Goal: Task Accomplishment & Management: Manage account settings

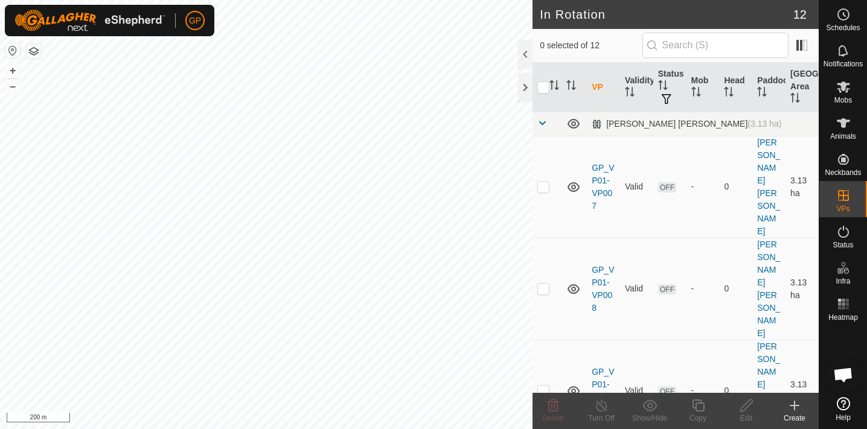
scroll to position [826, 0]
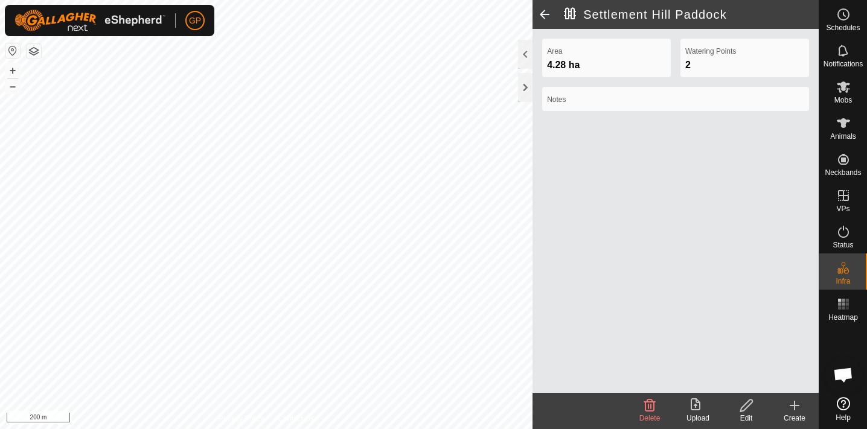
click at [798, 402] on icon at bounding box center [794, 405] width 14 height 14
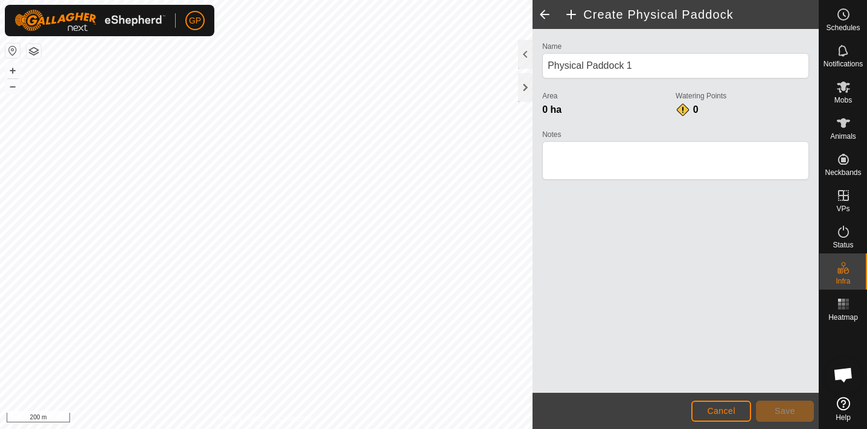
click at [726, 411] on span "Cancel" at bounding box center [721, 411] width 28 height 10
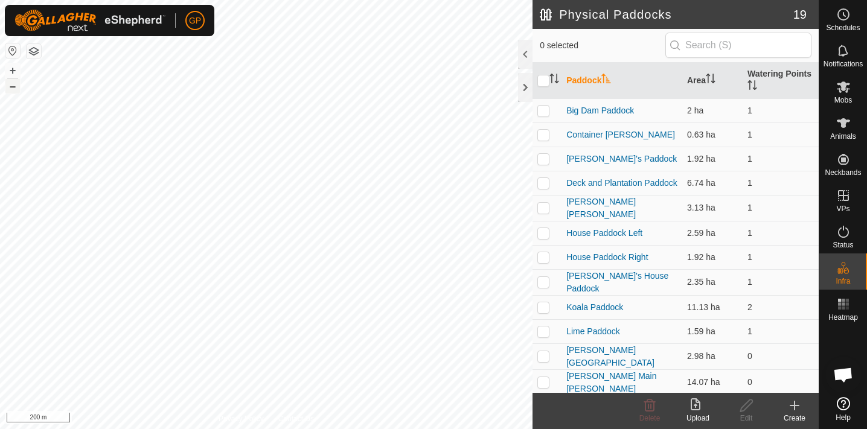
click at [14, 89] on button "–" at bounding box center [12, 86] width 14 height 14
click at [13, 71] on button "+" at bounding box center [12, 70] width 14 height 14
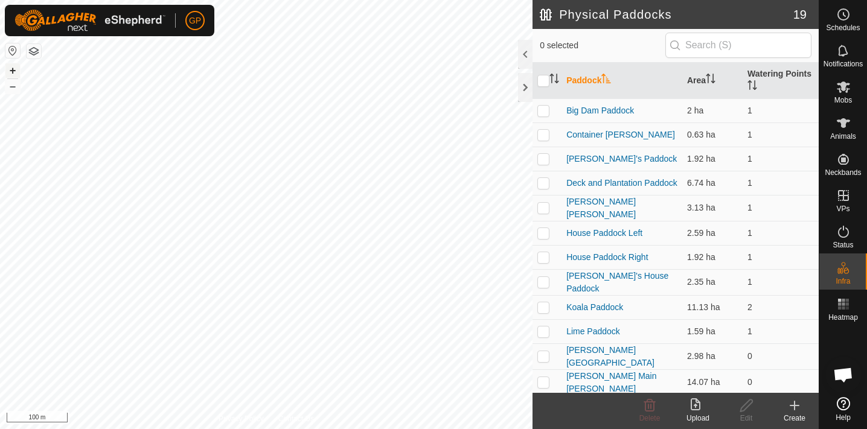
click at [13, 71] on button "+" at bounding box center [12, 70] width 14 height 14
click at [33, 48] on button "button" at bounding box center [34, 51] width 14 height 14
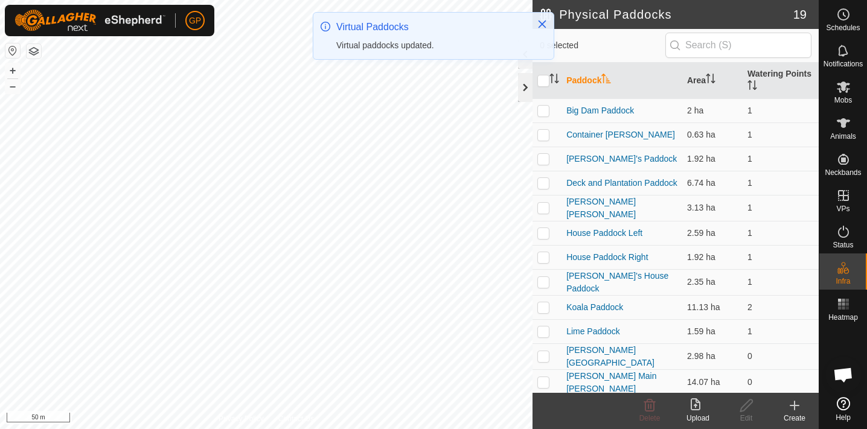
click at [525, 89] on div at bounding box center [525, 87] width 14 height 29
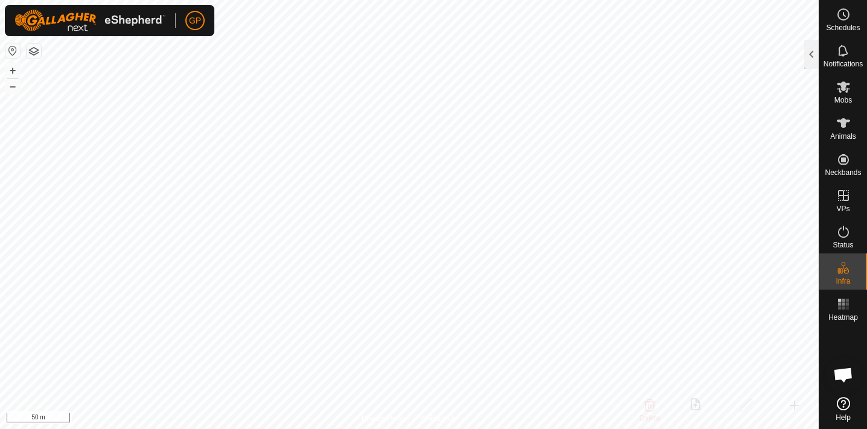
click at [843, 193] on link "In Rotation" at bounding box center [814, 196] width 103 height 24
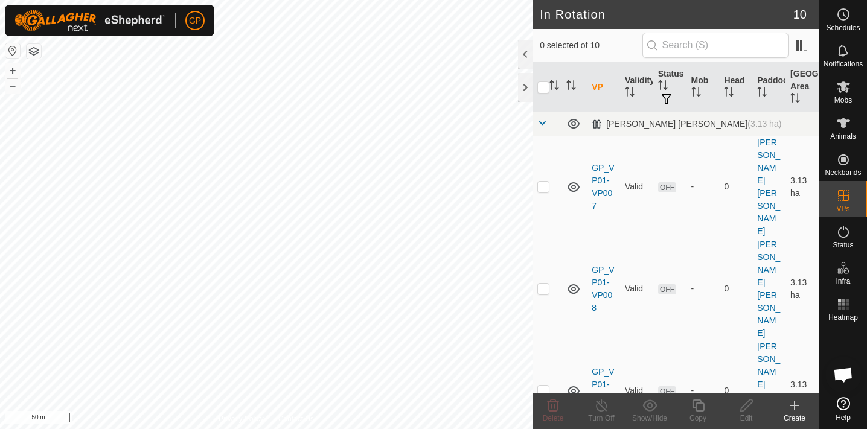
click at [795, 406] on icon at bounding box center [794, 406] width 8 height 0
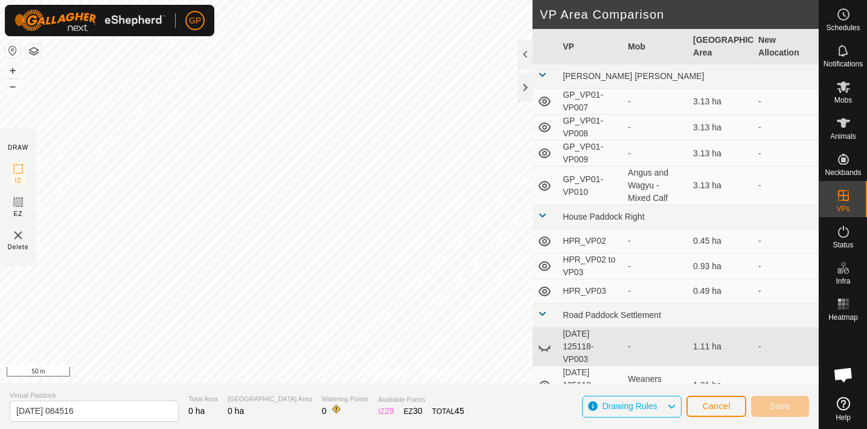
click at [729, 409] on span "Cancel" at bounding box center [716, 406] width 28 height 10
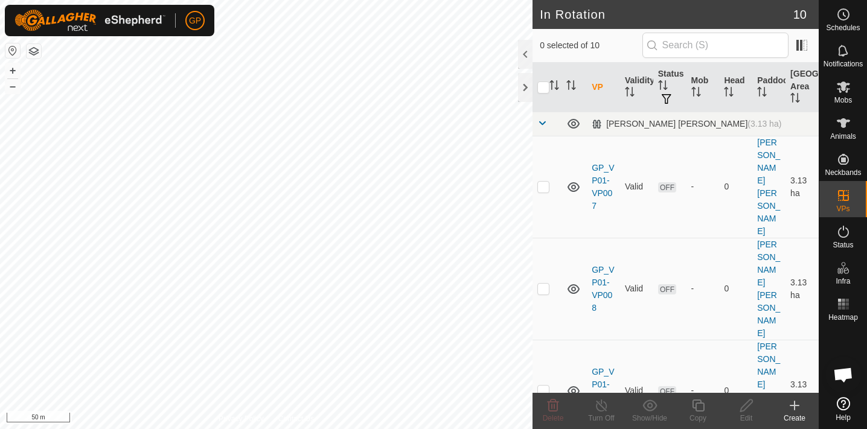
click at [795, 405] on icon at bounding box center [795, 405] width 0 height 8
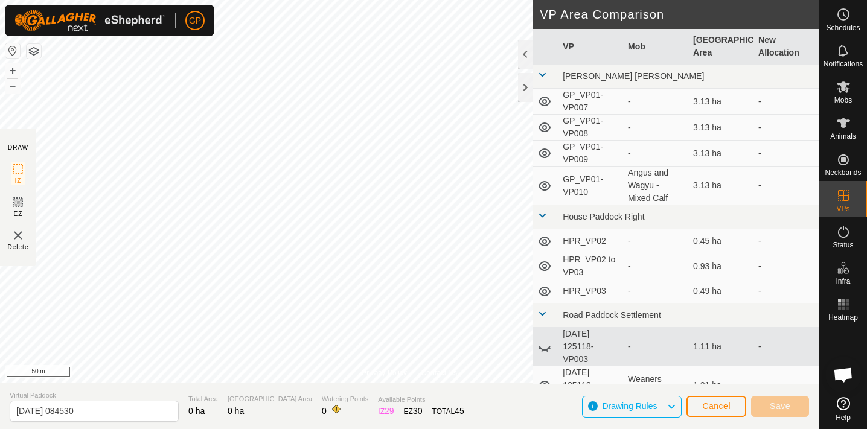
click at [712, 405] on span "Cancel" at bounding box center [716, 406] width 28 height 10
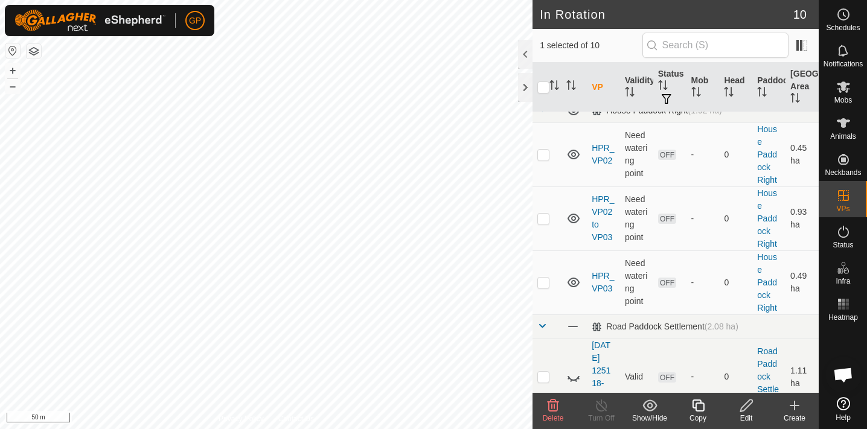
scroll to position [445, 0]
checkbox input "true"
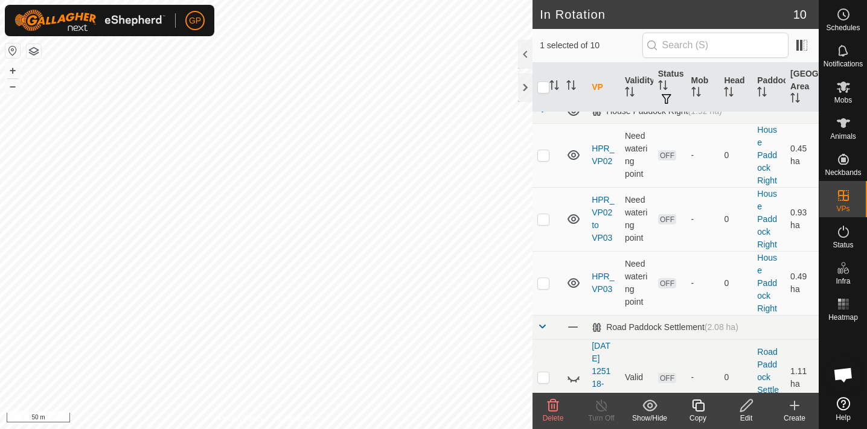
click at [839, 31] on div "Schedules" at bounding box center [843, 18] width 48 height 36
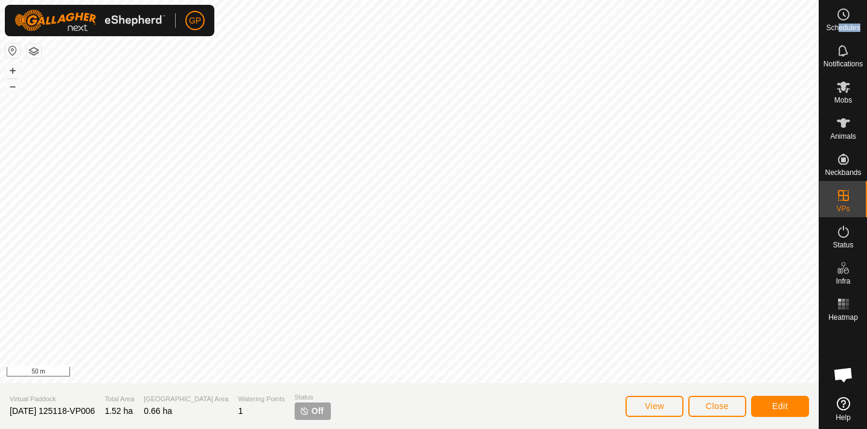
click at [709, 405] on span "Close" at bounding box center [717, 406] width 23 height 10
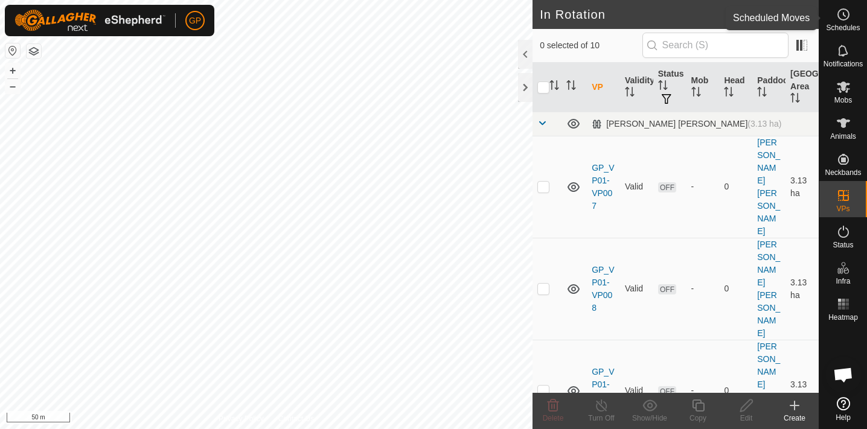
click at [842, 13] on icon at bounding box center [843, 14] width 14 height 14
click at [847, 25] on span "Schedules" at bounding box center [843, 27] width 34 height 7
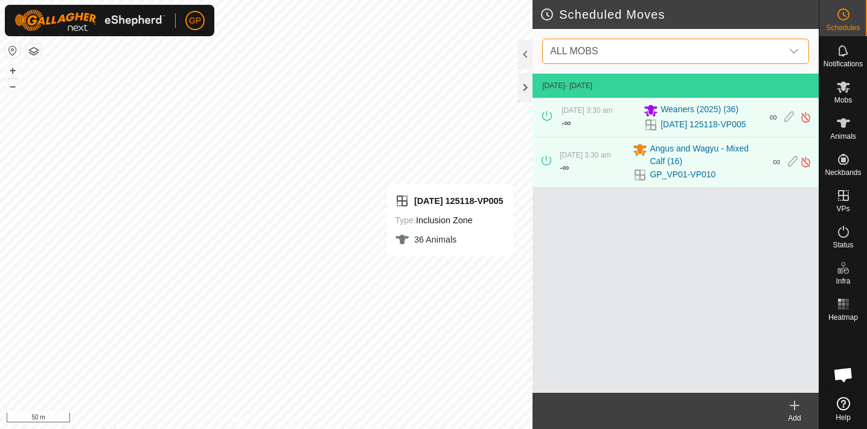
click at [661, 48] on span "ALL MOBS" at bounding box center [663, 51] width 237 height 24
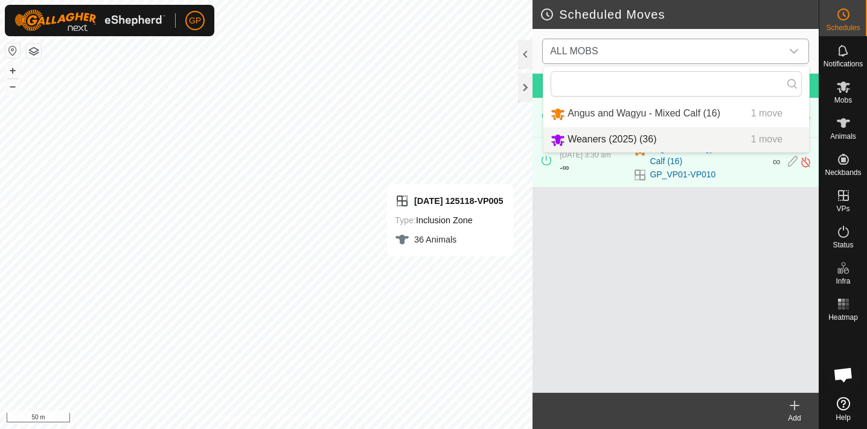
click at [600, 138] on li "Weaners (2025) (36) 1 move" at bounding box center [676, 139] width 266 height 25
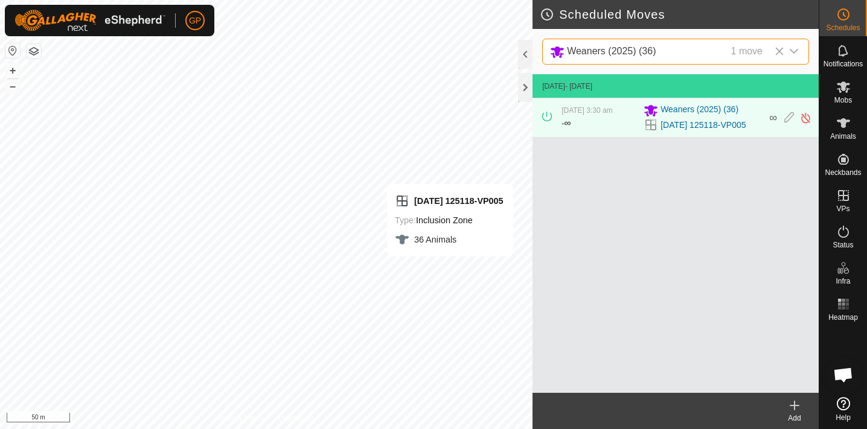
click at [737, 50] on div "1 move" at bounding box center [746, 51] width 31 height 15
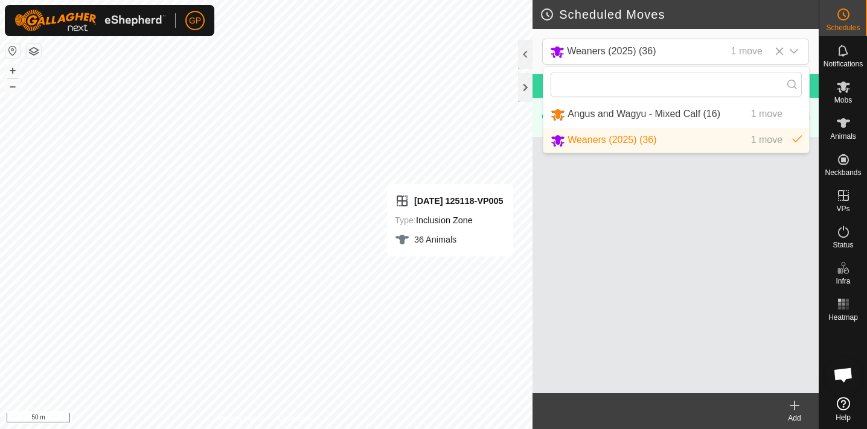
click at [630, 142] on li "Weaners (2025) (36) 1 move" at bounding box center [676, 140] width 266 height 25
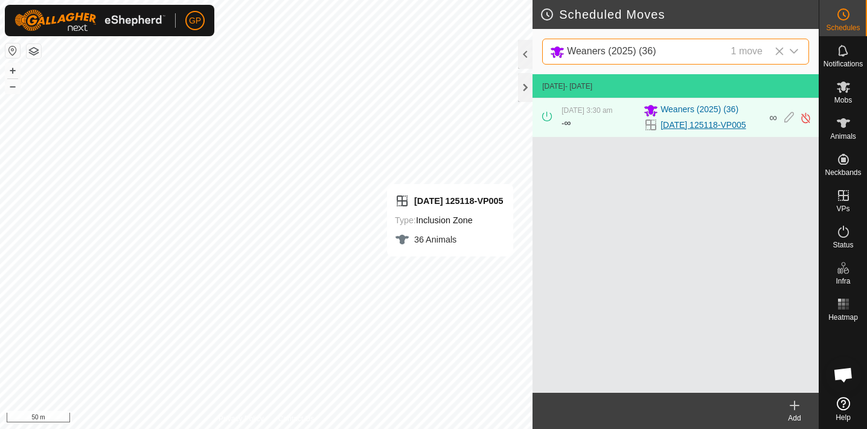
click at [734, 126] on link "[DATE] 125118-VP005" at bounding box center [703, 125] width 85 height 13
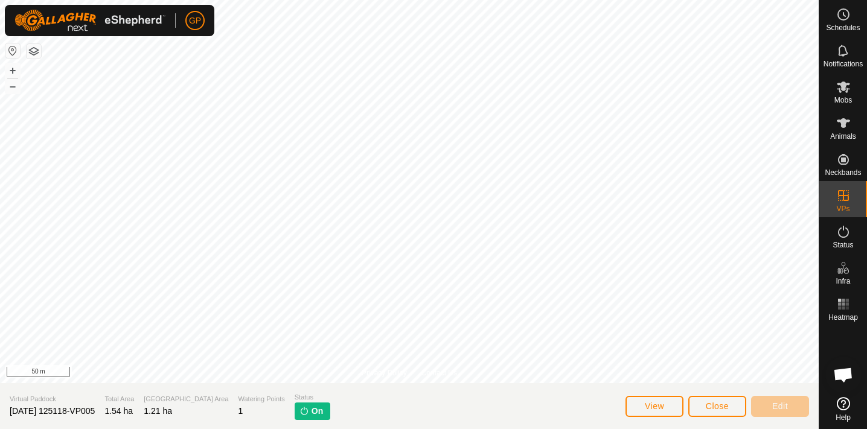
click at [709, 405] on span "Close" at bounding box center [717, 406] width 23 height 10
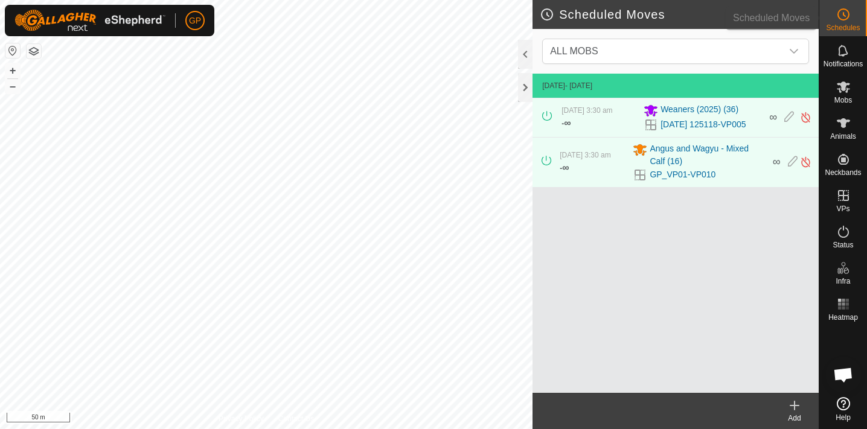
click at [848, 17] on circle at bounding box center [843, 14] width 11 height 11
click at [739, 50] on span "ALL MOBS" at bounding box center [663, 51] width 237 height 24
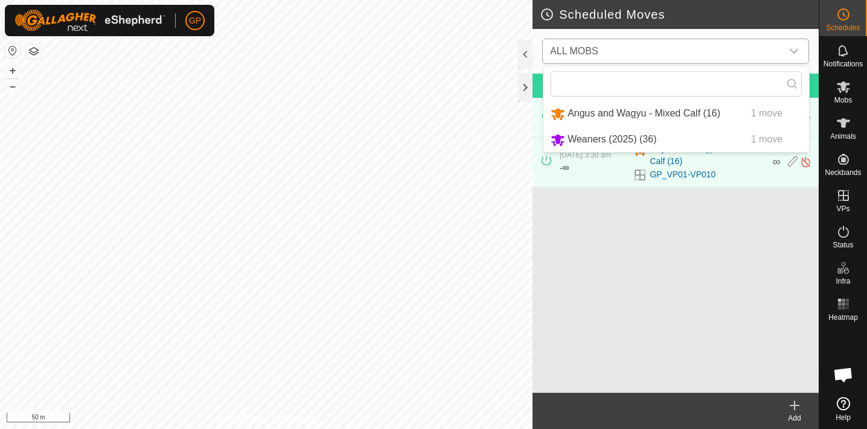
click at [623, 145] on li "Weaners (2025) (36) 1 move" at bounding box center [676, 139] width 266 height 25
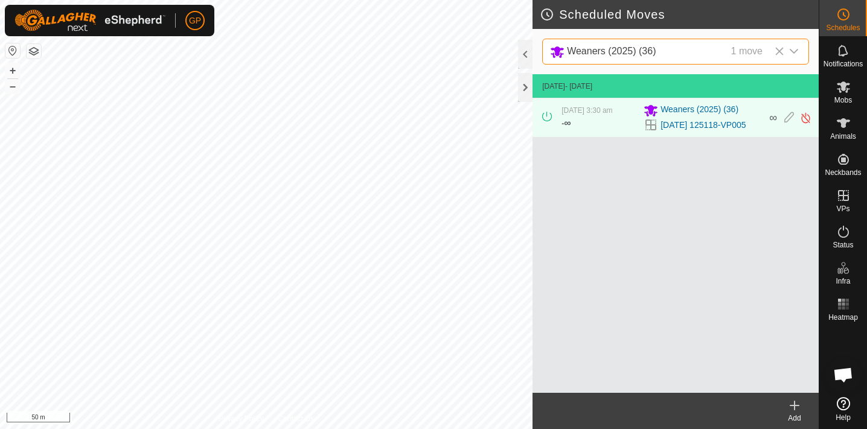
click at [750, 50] on div "1 move" at bounding box center [746, 51] width 31 height 15
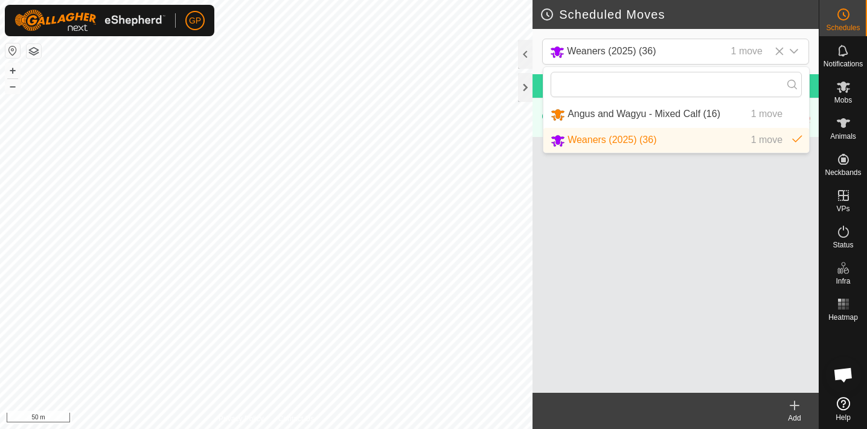
click at [630, 141] on li "Weaners (2025) (36) 1 move" at bounding box center [676, 140] width 266 height 25
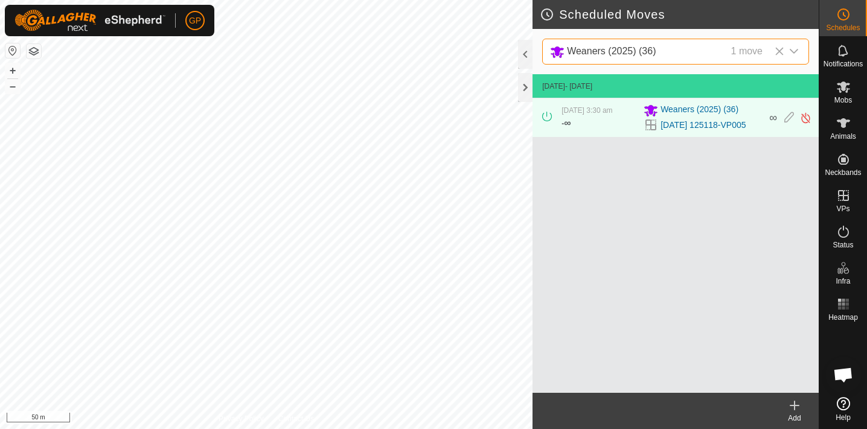
click at [793, 50] on icon "dropdown trigger" at bounding box center [794, 51] width 10 height 10
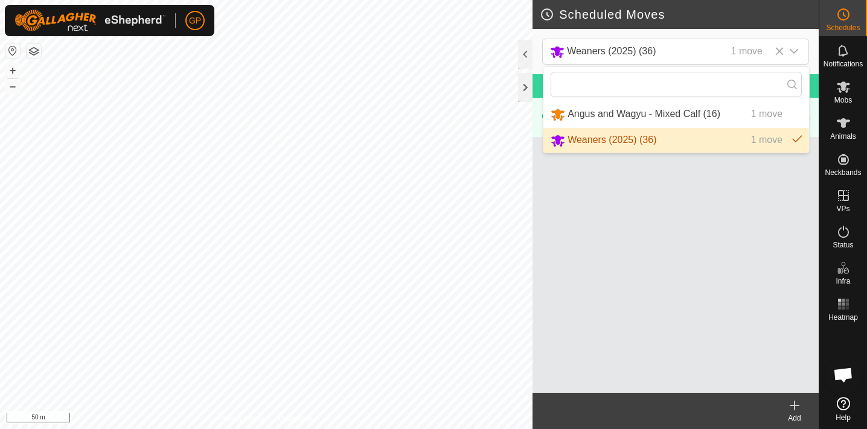
click at [702, 135] on li "Weaners (2025) (36) 1 move" at bounding box center [676, 140] width 266 height 25
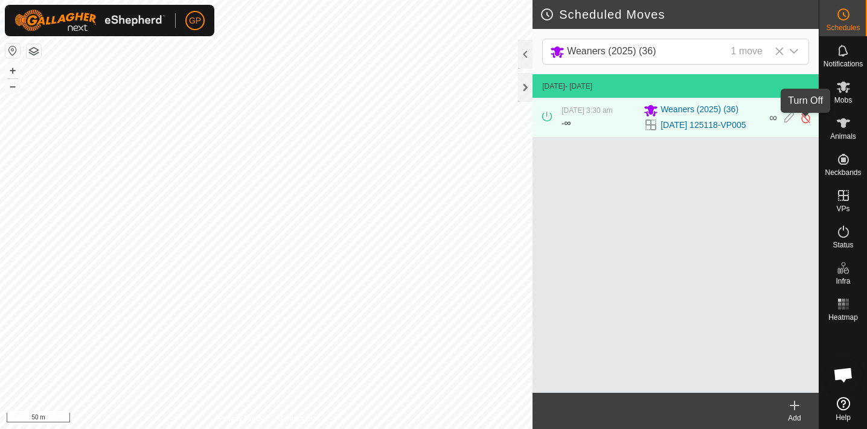
click at [807, 122] on img at bounding box center [805, 118] width 11 height 13
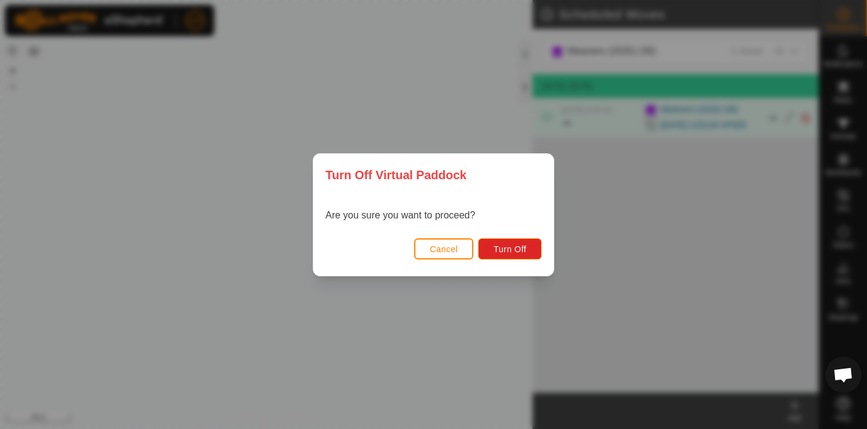
click at [458, 249] on button "Cancel" at bounding box center [444, 248] width 60 height 21
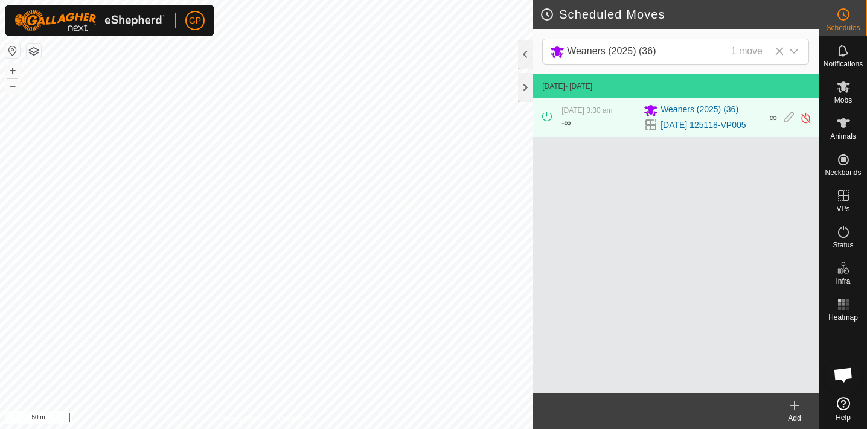
click at [711, 125] on link "[DATE] 125118-VP005" at bounding box center [703, 125] width 85 height 13
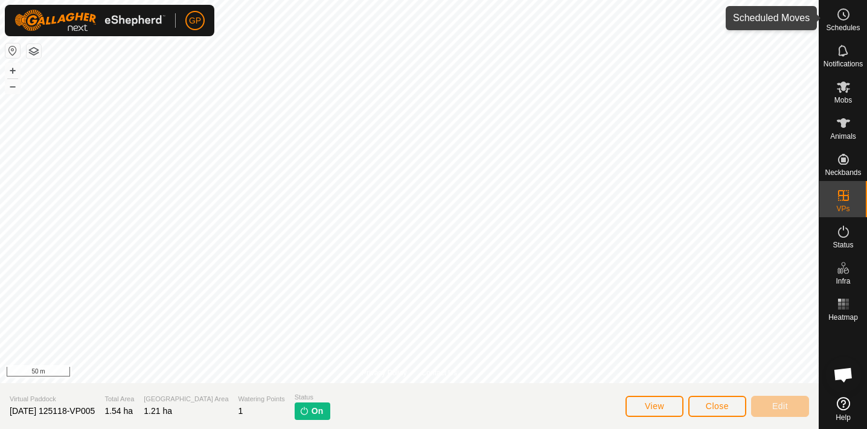
click at [846, 24] on span "Schedules" at bounding box center [843, 27] width 34 height 7
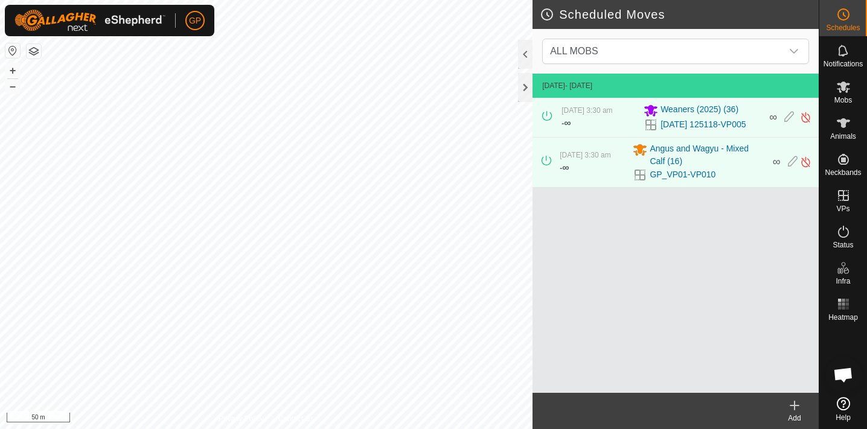
click at [548, 120] on icon at bounding box center [547, 116] width 10 height 10
click at [705, 46] on span "ALL MOBS" at bounding box center [663, 51] width 237 height 24
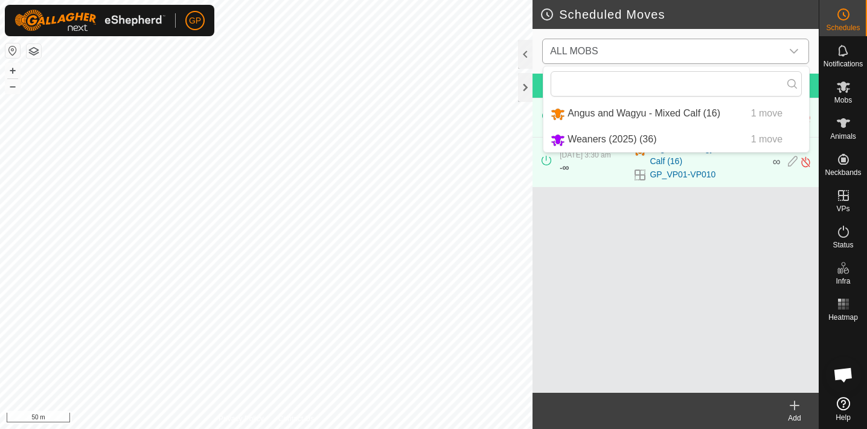
click at [641, 138] on li "Weaners (2025) (36) 1 move" at bounding box center [676, 139] width 266 height 25
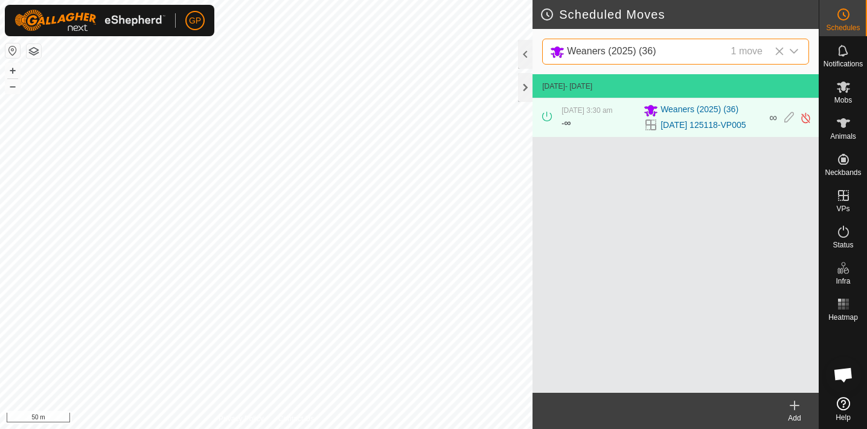
click at [795, 407] on icon at bounding box center [795, 405] width 0 height 8
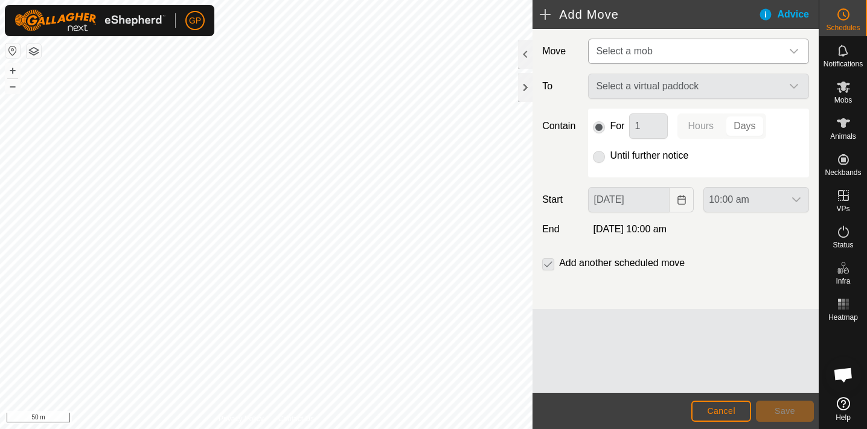
click at [683, 51] on span "Select a mob" at bounding box center [686, 51] width 191 height 24
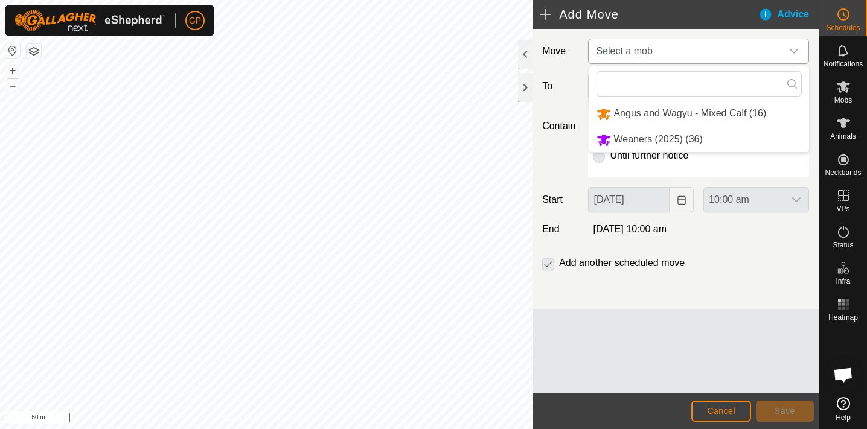
click at [660, 136] on li "Weaners (2025) (36)" at bounding box center [699, 139] width 220 height 25
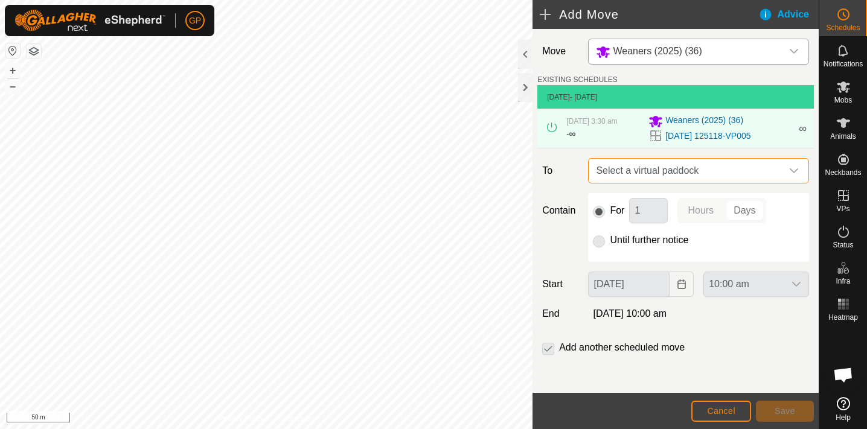
click at [695, 175] on span "Select a virtual paddock" at bounding box center [686, 171] width 191 height 24
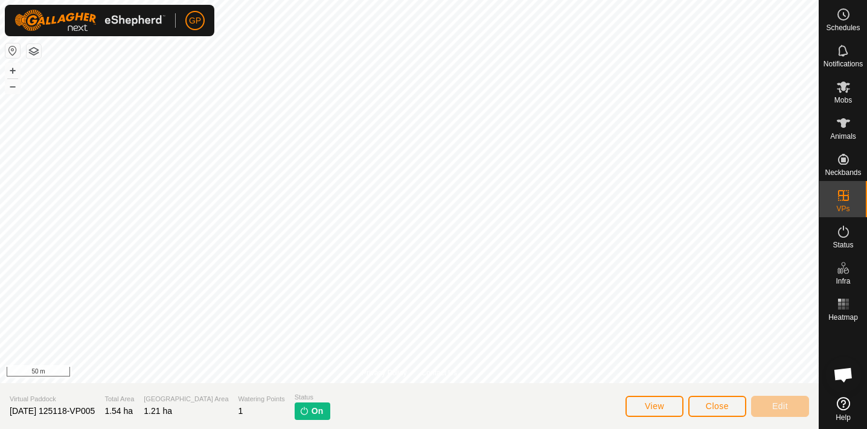
click at [722, 404] on span "Close" at bounding box center [717, 406] width 23 height 10
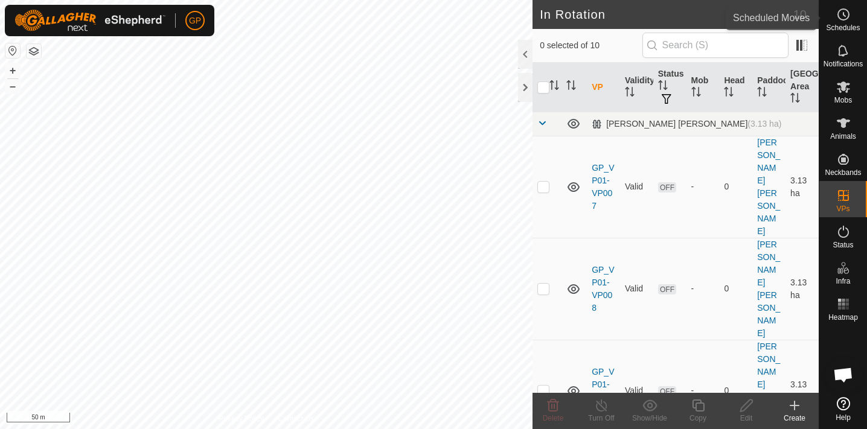
click at [846, 19] on circle at bounding box center [843, 14] width 11 height 11
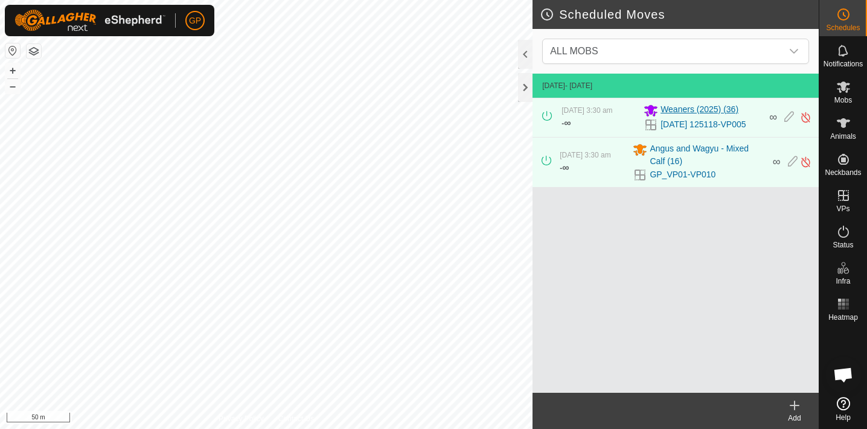
click at [680, 116] on span "Weaners (2025) (36)" at bounding box center [700, 110] width 78 height 14
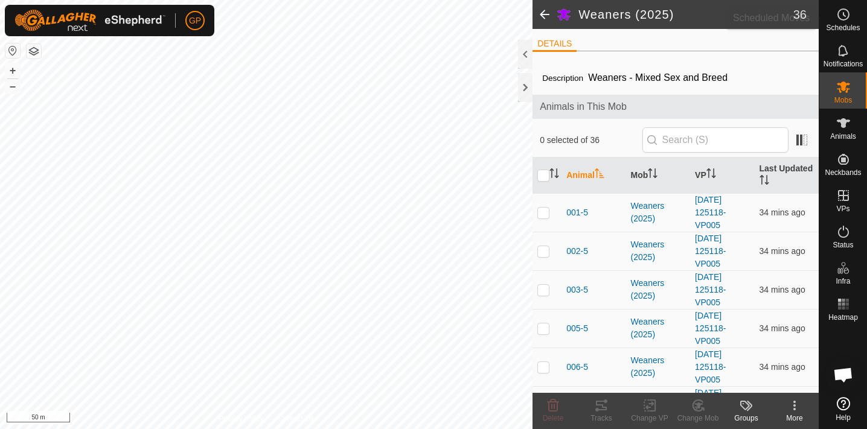
click at [851, 19] on es-schedule-vp-svg-icon at bounding box center [844, 14] width 22 height 19
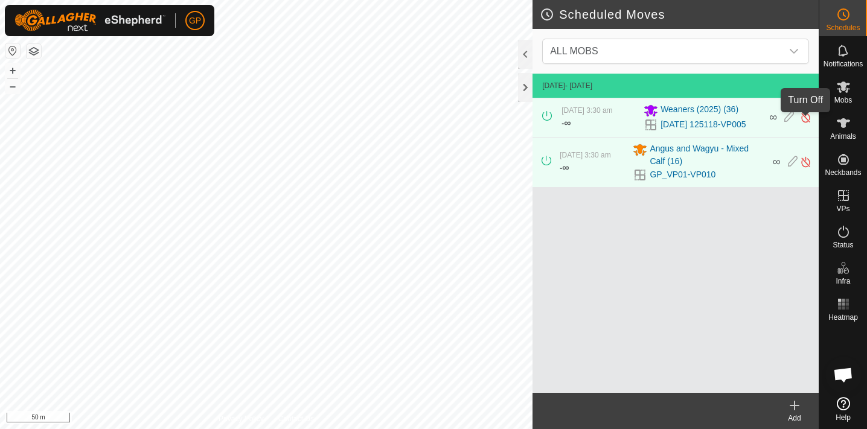
click at [804, 120] on img at bounding box center [805, 117] width 11 height 13
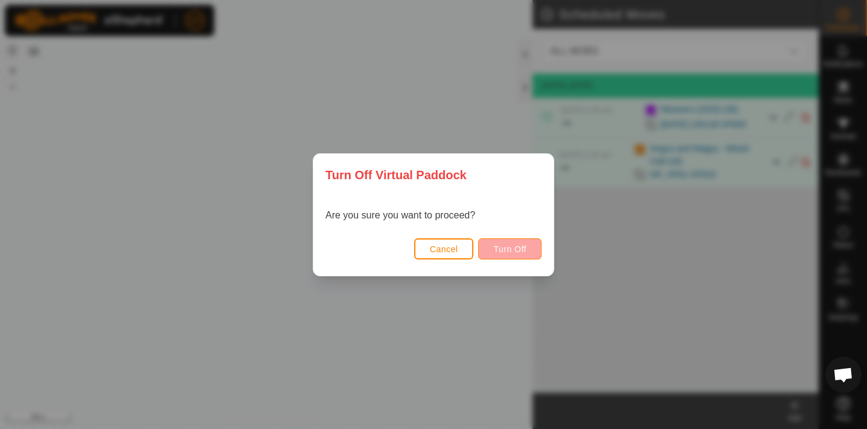
click at [512, 249] on span "Turn Off" at bounding box center [509, 250] width 33 height 10
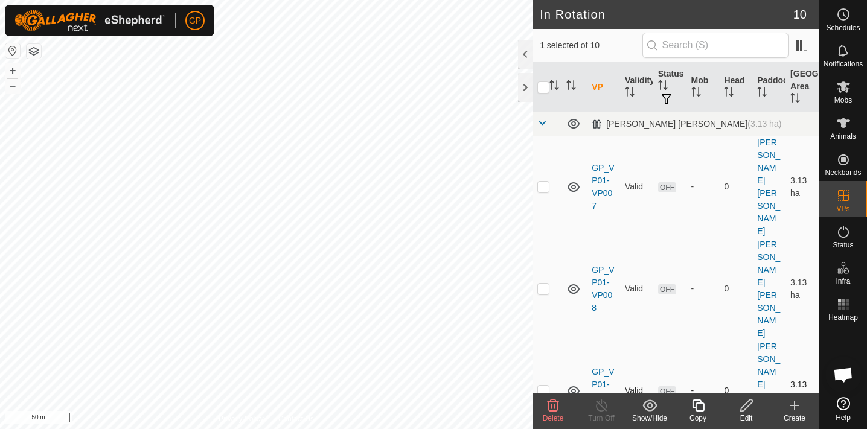
checkbox input "false"
checkbox input "true"
click at [846, 27] on span "Schedules" at bounding box center [843, 27] width 34 height 7
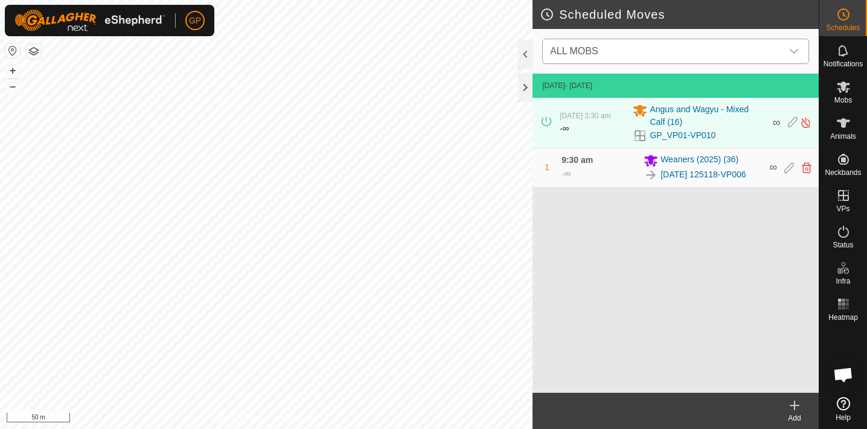
click at [711, 54] on span "ALL MOBS" at bounding box center [663, 51] width 237 height 24
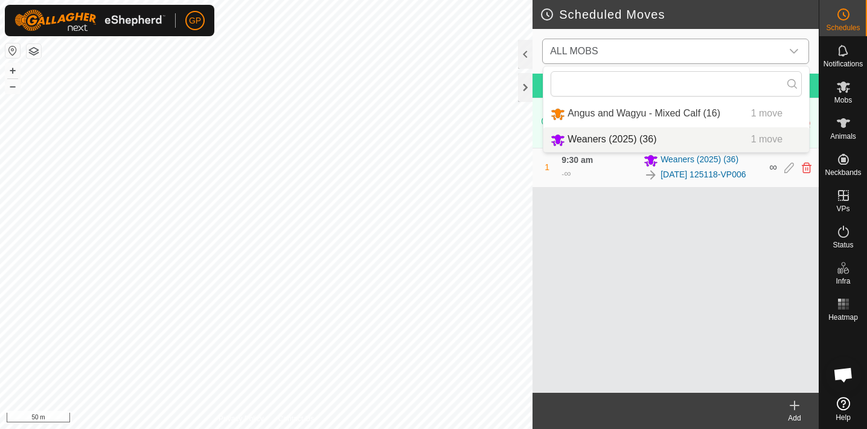
click at [644, 136] on li "Weaners (2025) (36) 1 move" at bounding box center [676, 139] width 266 height 25
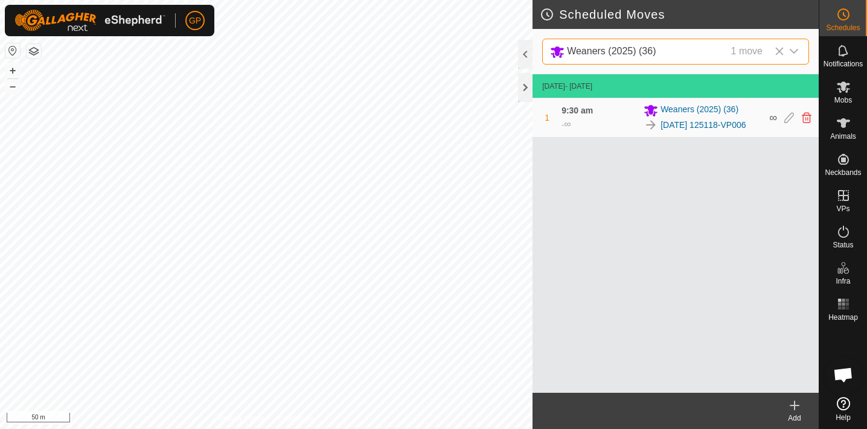
click at [796, 403] on icon at bounding box center [794, 405] width 14 height 14
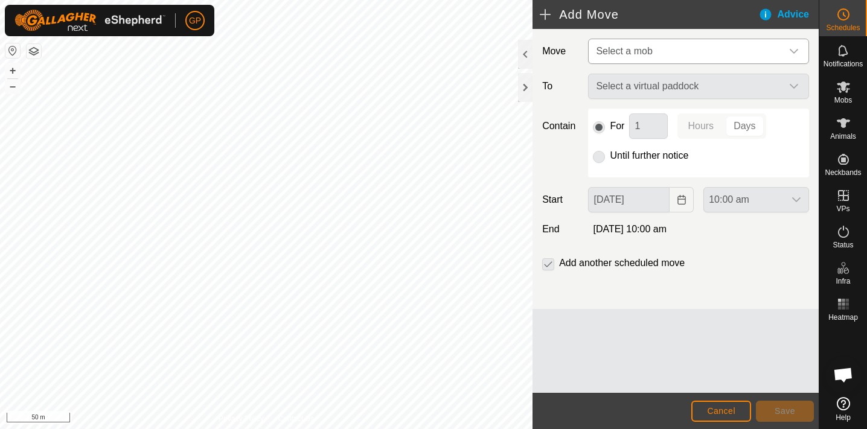
click at [672, 51] on span "Select a mob" at bounding box center [686, 51] width 191 height 24
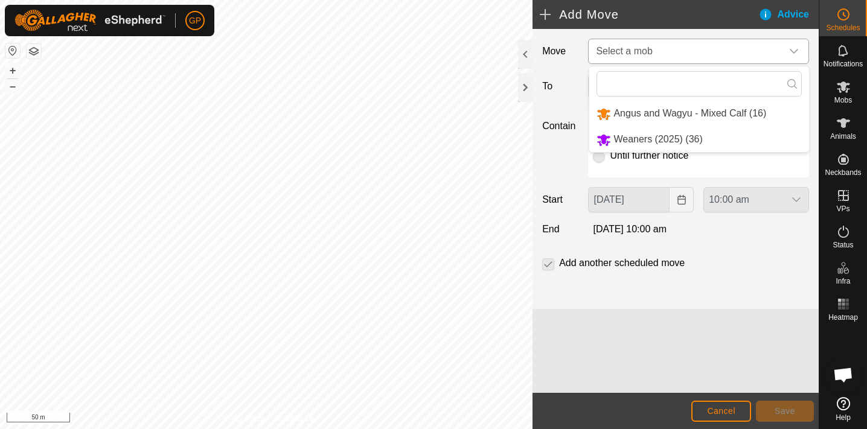
click at [646, 141] on li "Weaners (2025) (36)" at bounding box center [699, 139] width 220 height 25
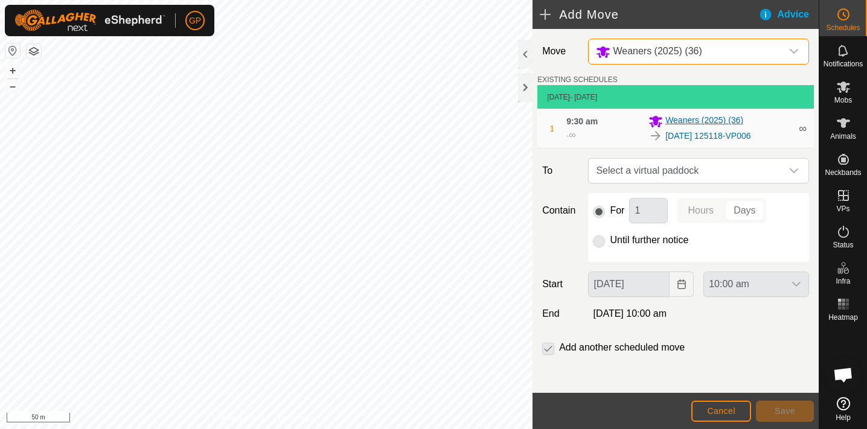
click at [721, 124] on span "Weaners (2025) (36)" at bounding box center [704, 121] width 78 height 14
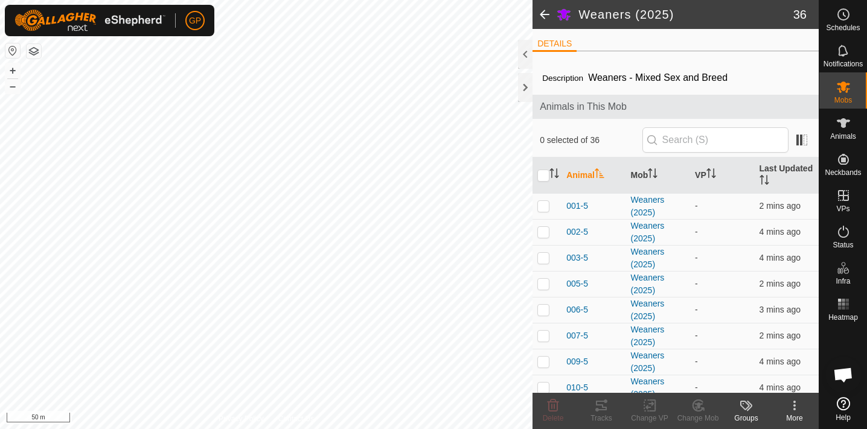
click at [541, 14] on span at bounding box center [545, 14] width 24 height 29
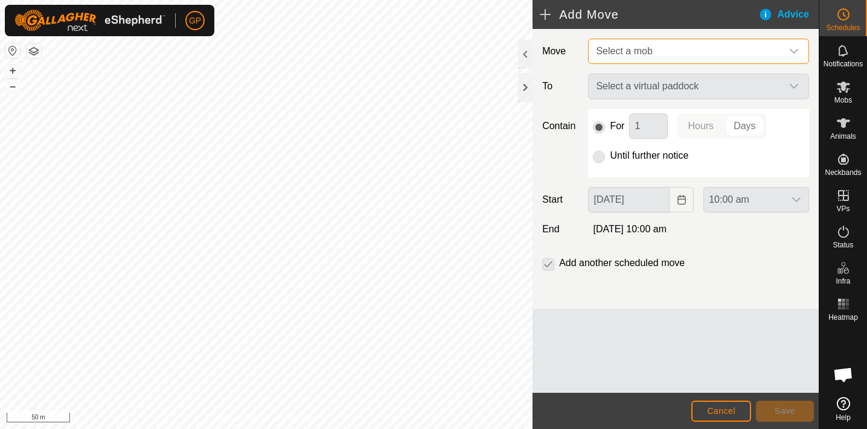
click at [668, 51] on span "Select a mob" at bounding box center [686, 51] width 191 height 24
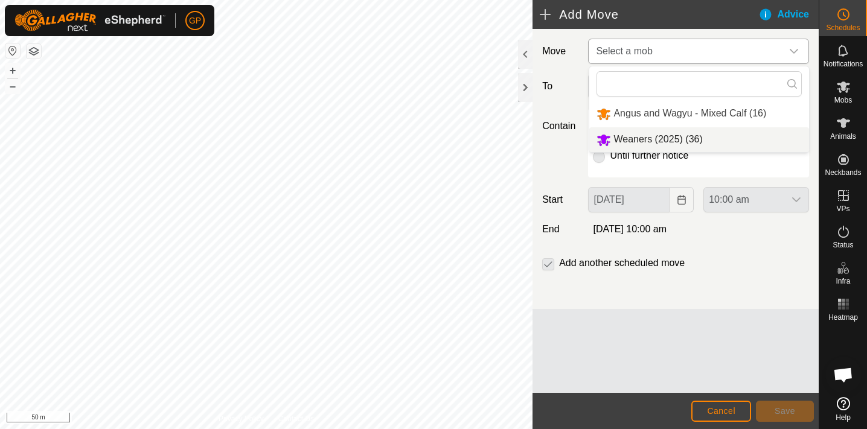
click at [643, 136] on span "Weaners (2025) (36)" at bounding box center [657, 139] width 89 height 10
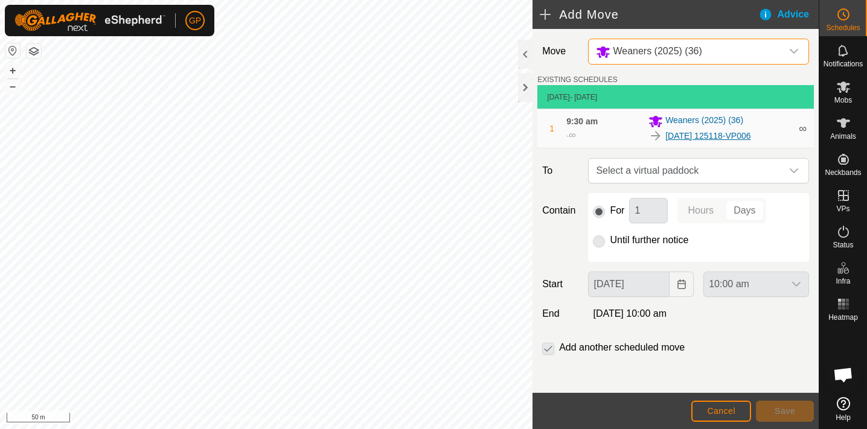
click at [709, 135] on link "2025-08-31 125118-VP006" at bounding box center [707, 136] width 85 height 13
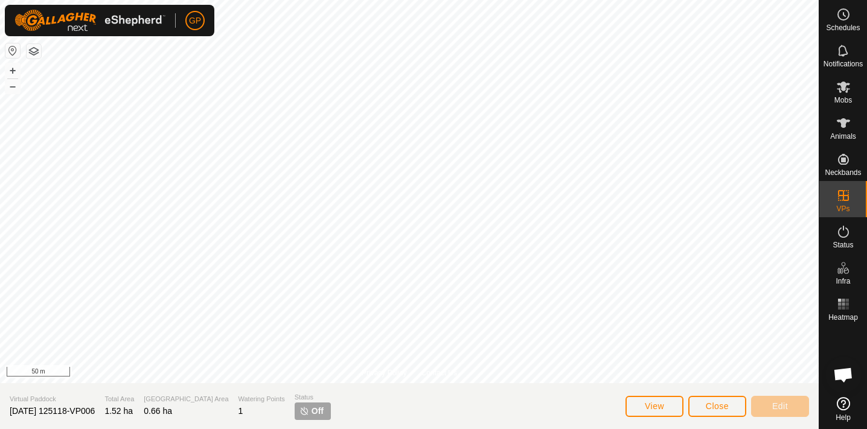
click at [718, 407] on span "Close" at bounding box center [717, 406] width 23 height 10
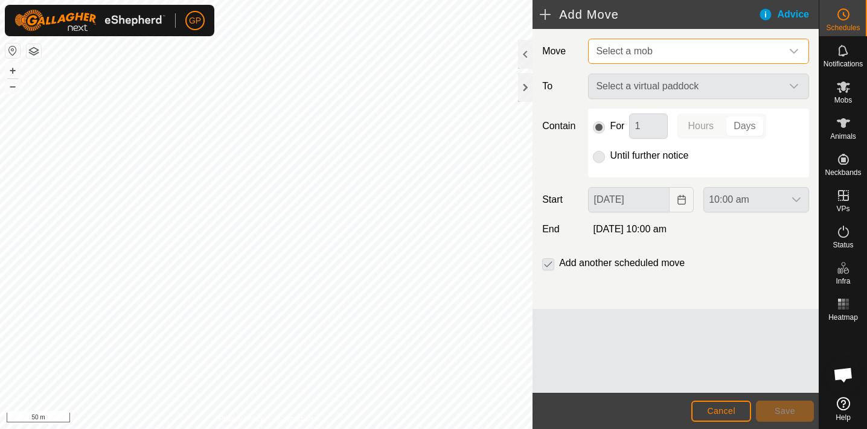
click at [687, 49] on span "Select a mob" at bounding box center [686, 51] width 191 height 24
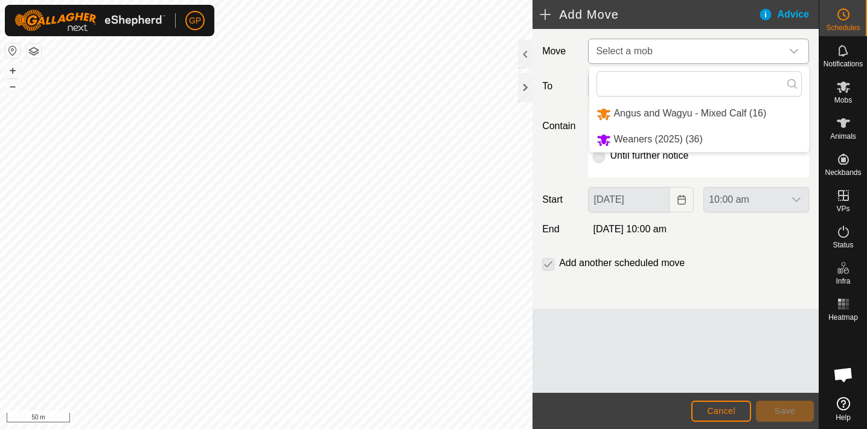
click at [642, 136] on li "Weaners (2025) (36)" at bounding box center [699, 139] width 220 height 25
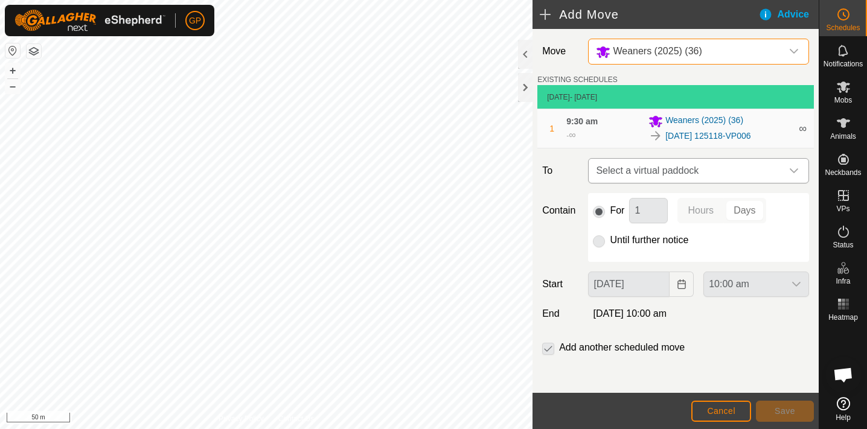
click at [688, 170] on span "Select a virtual paddock" at bounding box center [686, 171] width 191 height 24
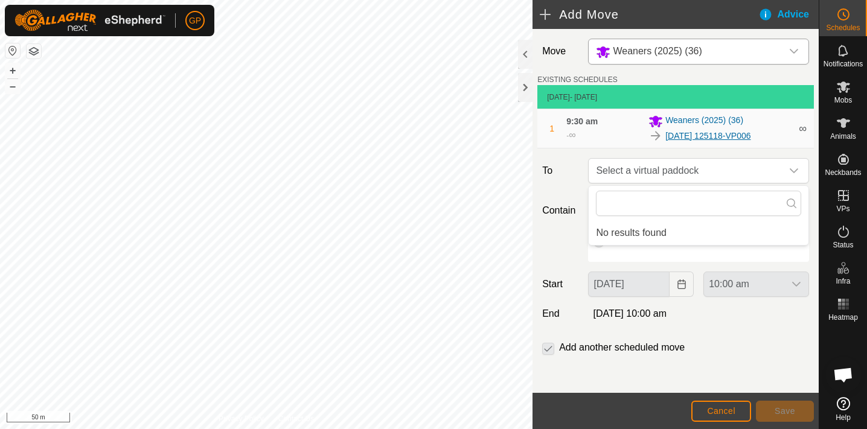
click at [714, 136] on link "2025-08-31 125118-VP006" at bounding box center [707, 136] width 85 height 13
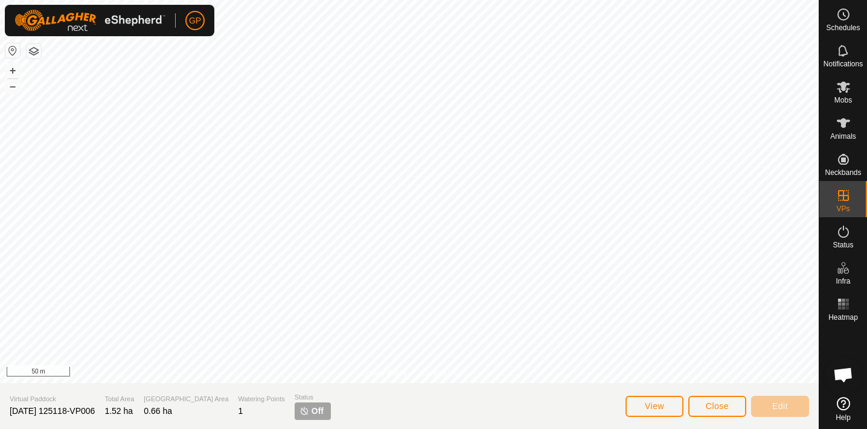
click at [723, 404] on span "Close" at bounding box center [717, 406] width 23 height 10
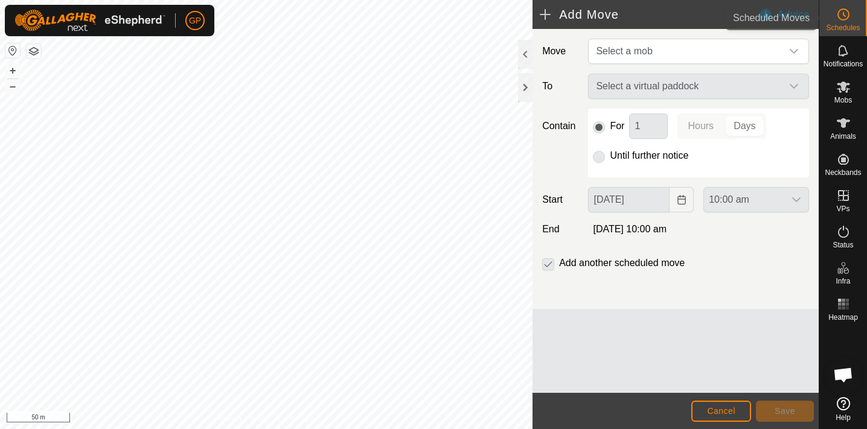
click at [854, 13] on div "Schedules" at bounding box center [843, 18] width 48 height 36
